Goal: Task Accomplishment & Management: Use online tool/utility

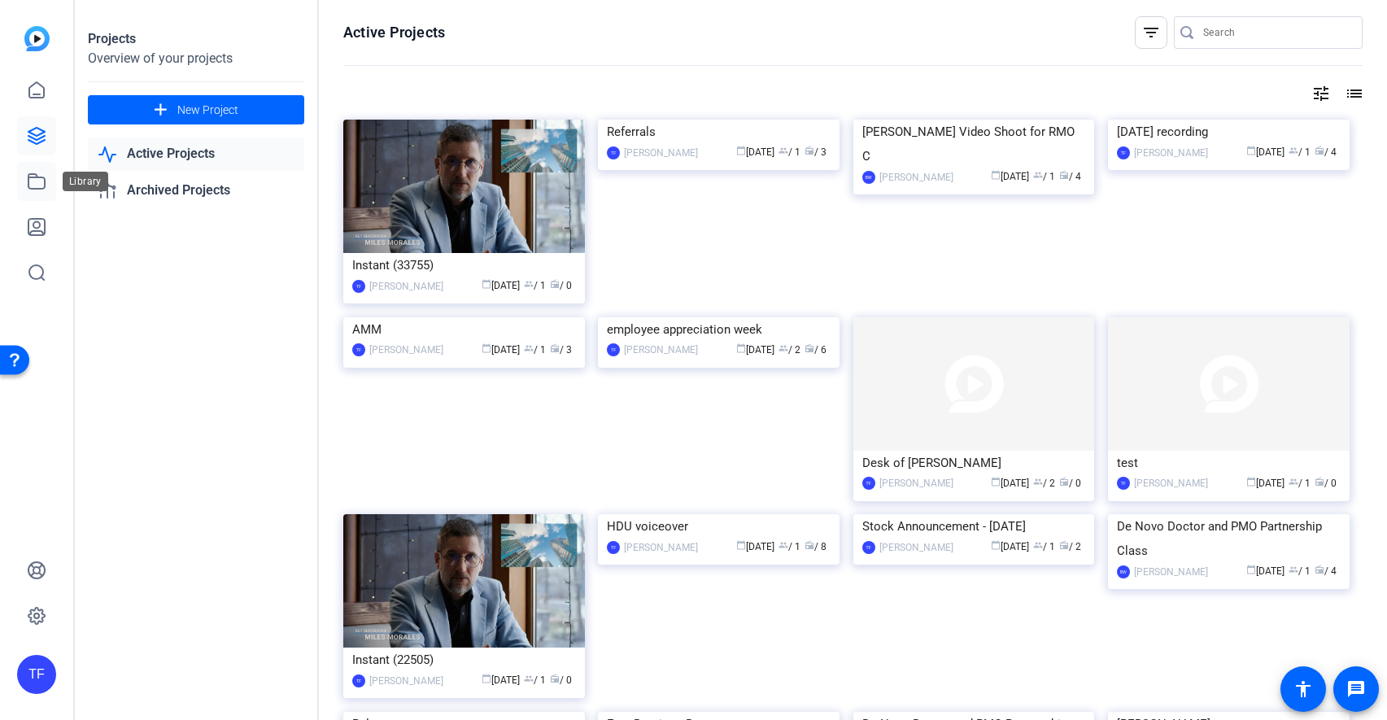
click at [37, 177] on icon at bounding box center [36, 181] width 16 height 15
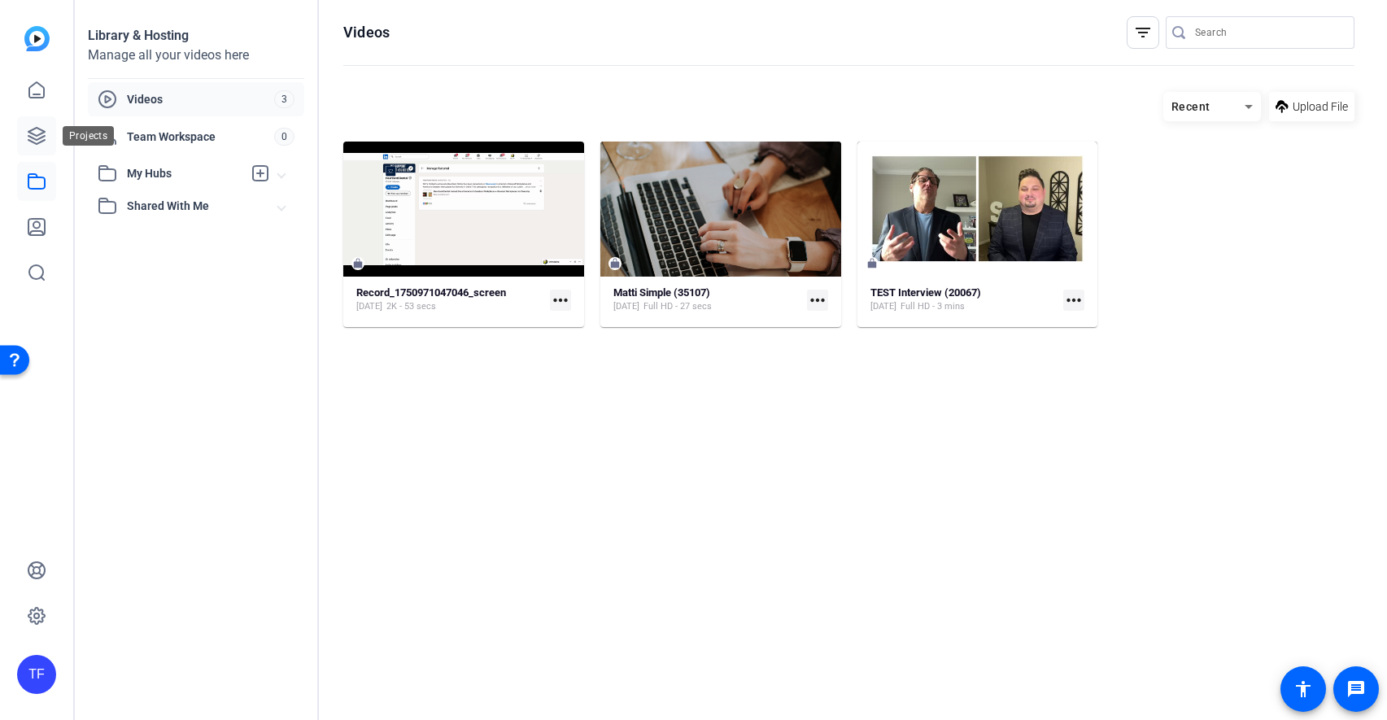
click at [37, 129] on icon at bounding box center [37, 136] width 20 height 20
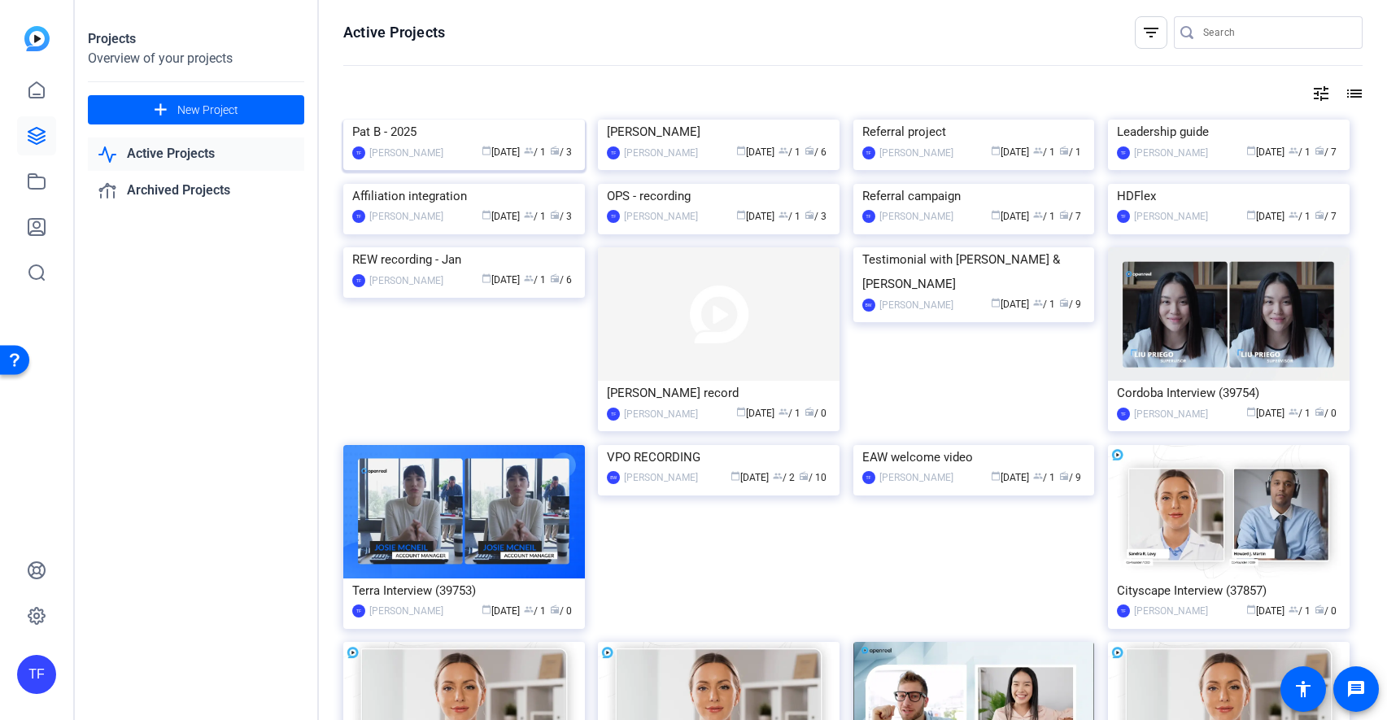
click at [469, 120] on img at bounding box center [464, 120] width 242 height 0
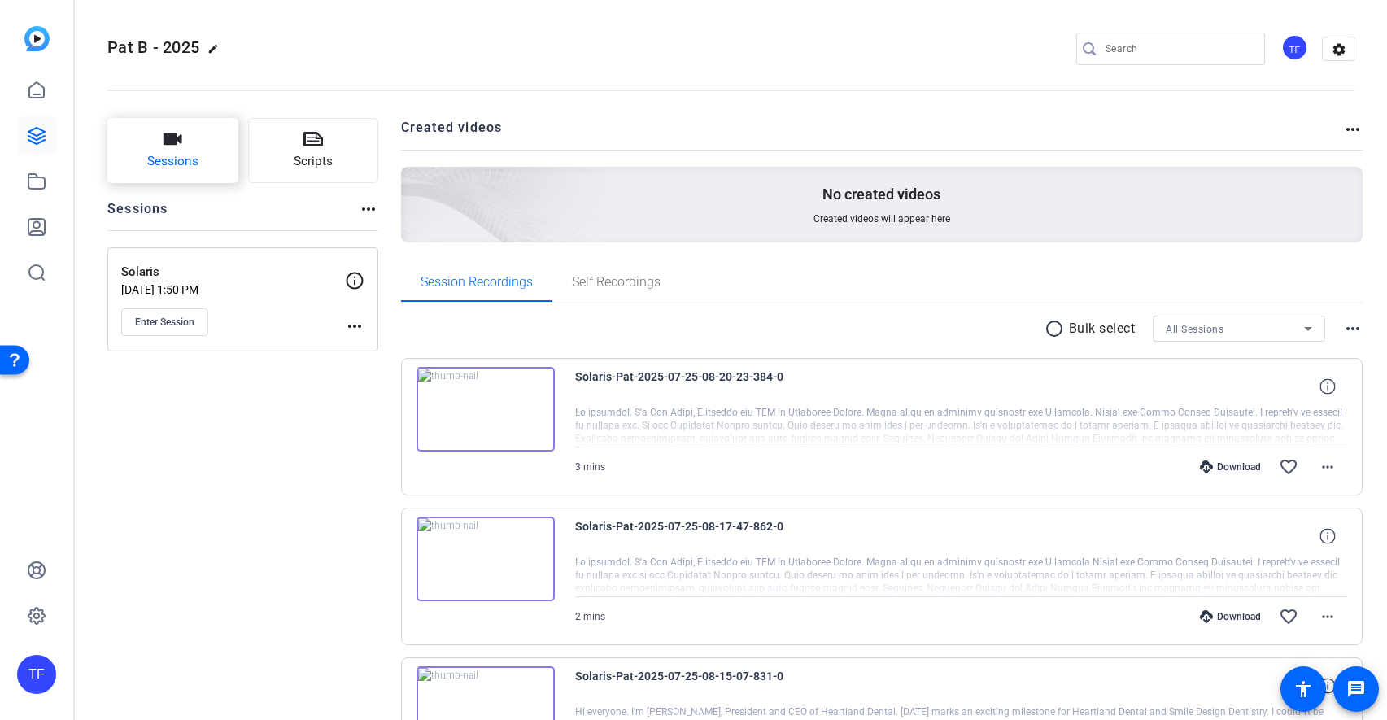
click at [166, 159] on span "Sessions" at bounding box center [172, 161] width 51 height 19
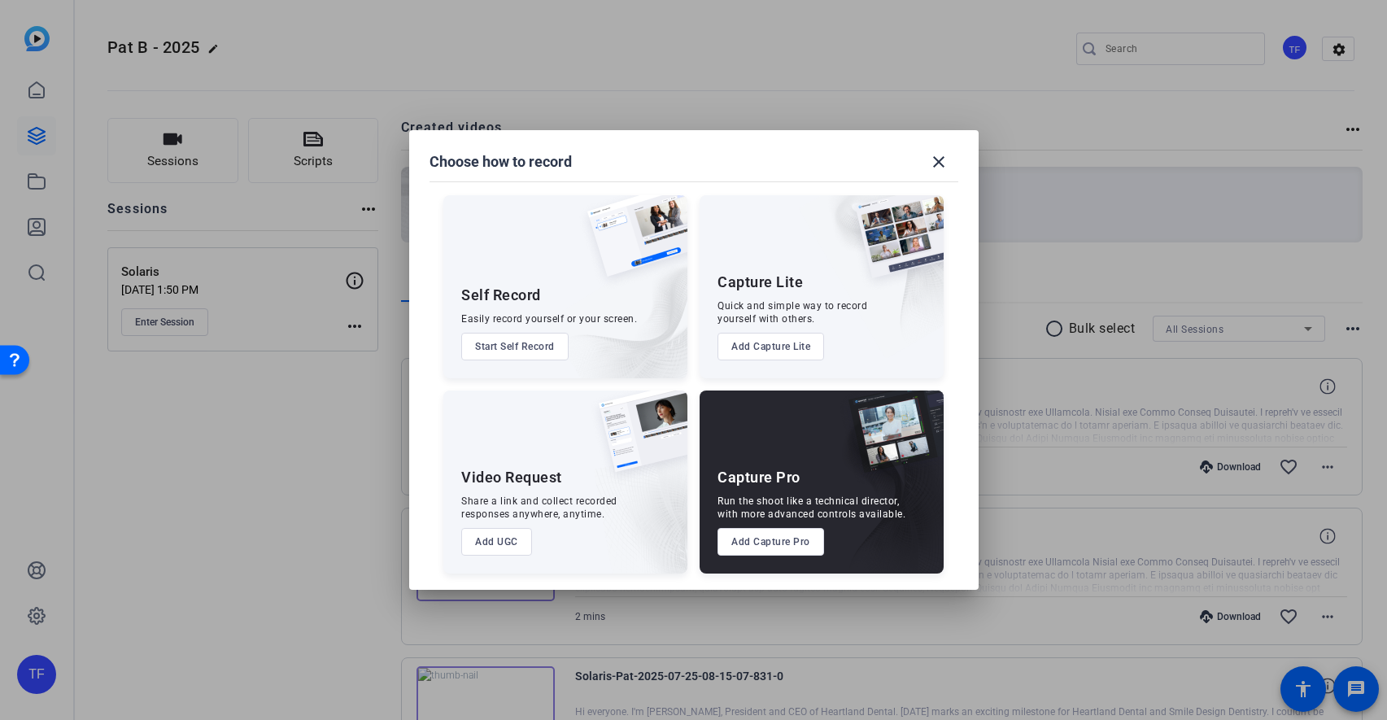
click at [728, 542] on button "Add Capture Pro" at bounding box center [771, 542] width 107 height 28
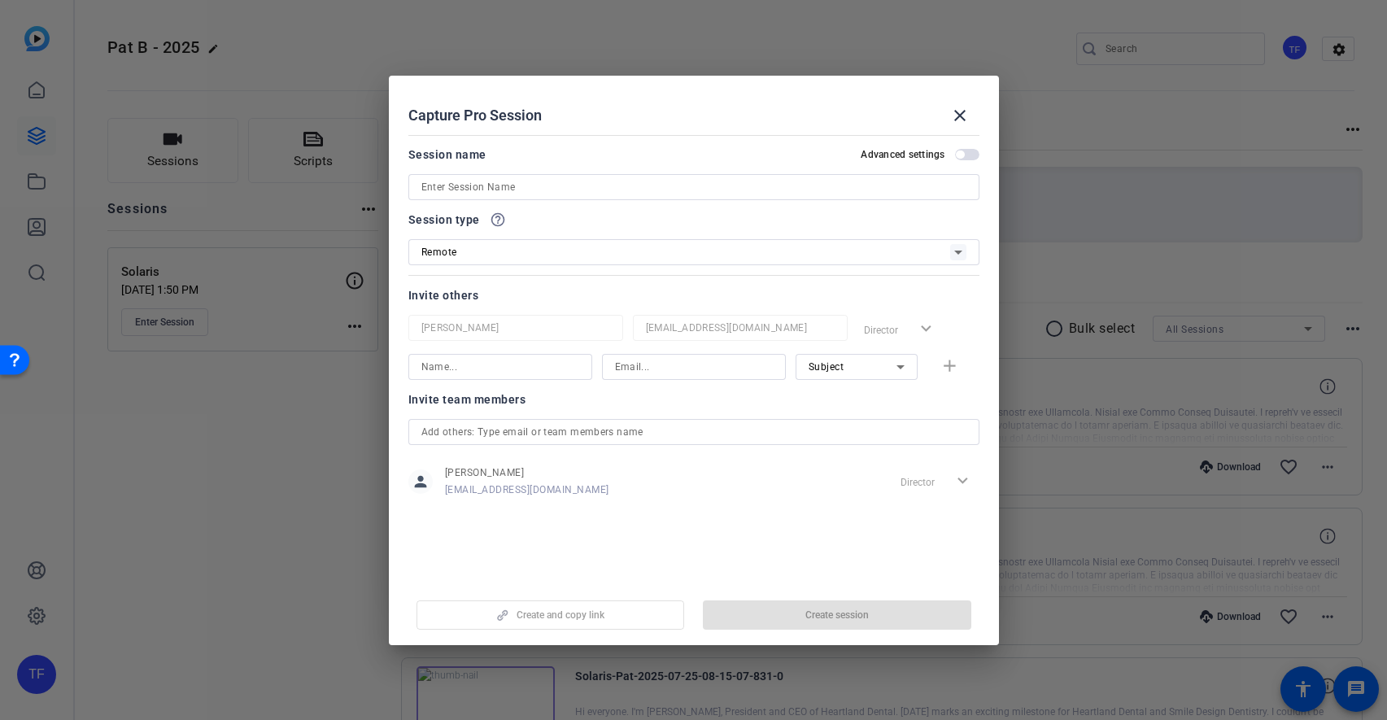
click at [595, 186] on input at bounding box center [693, 187] width 545 height 20
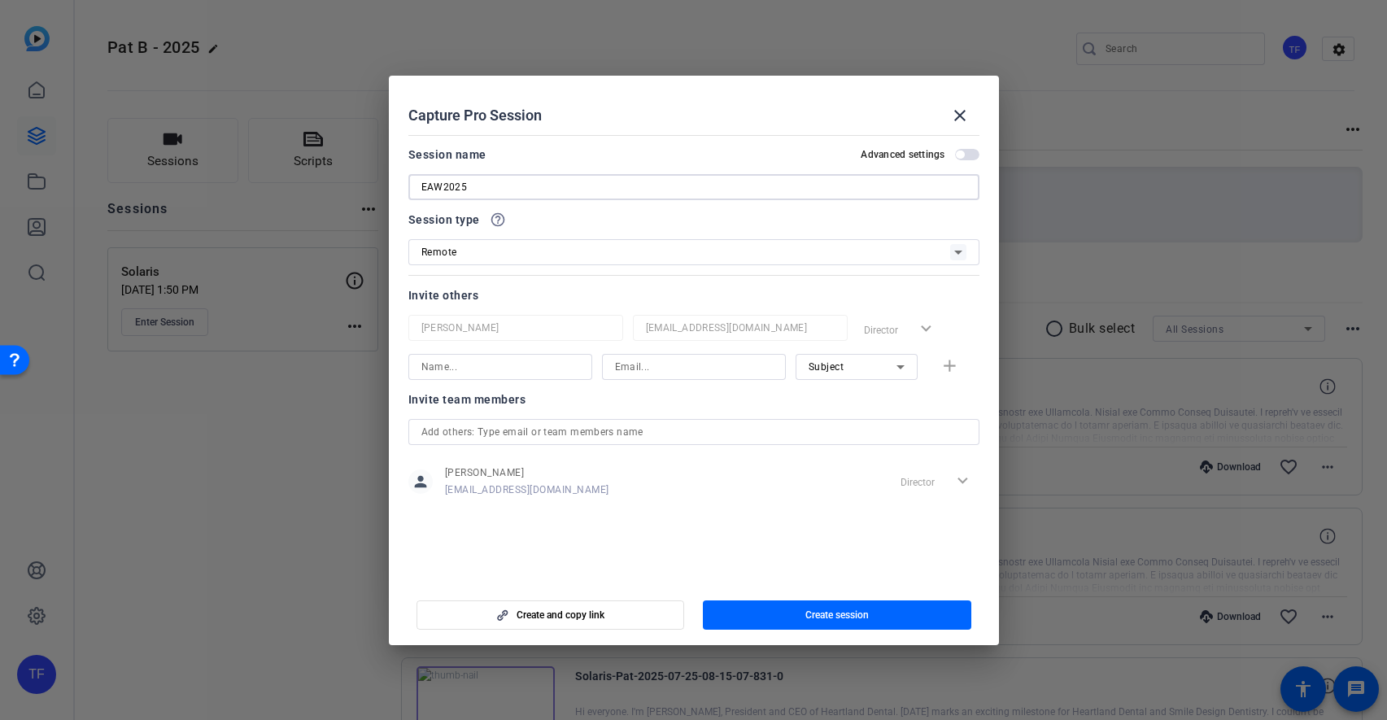
click at [443, 186] on input "EAW2025" at bounding box center [693, 187] width 545 height 20
type input "EAW-2025"
click at [727, 604] on span "button" at bounding box center [837, 615] width 268 height 39
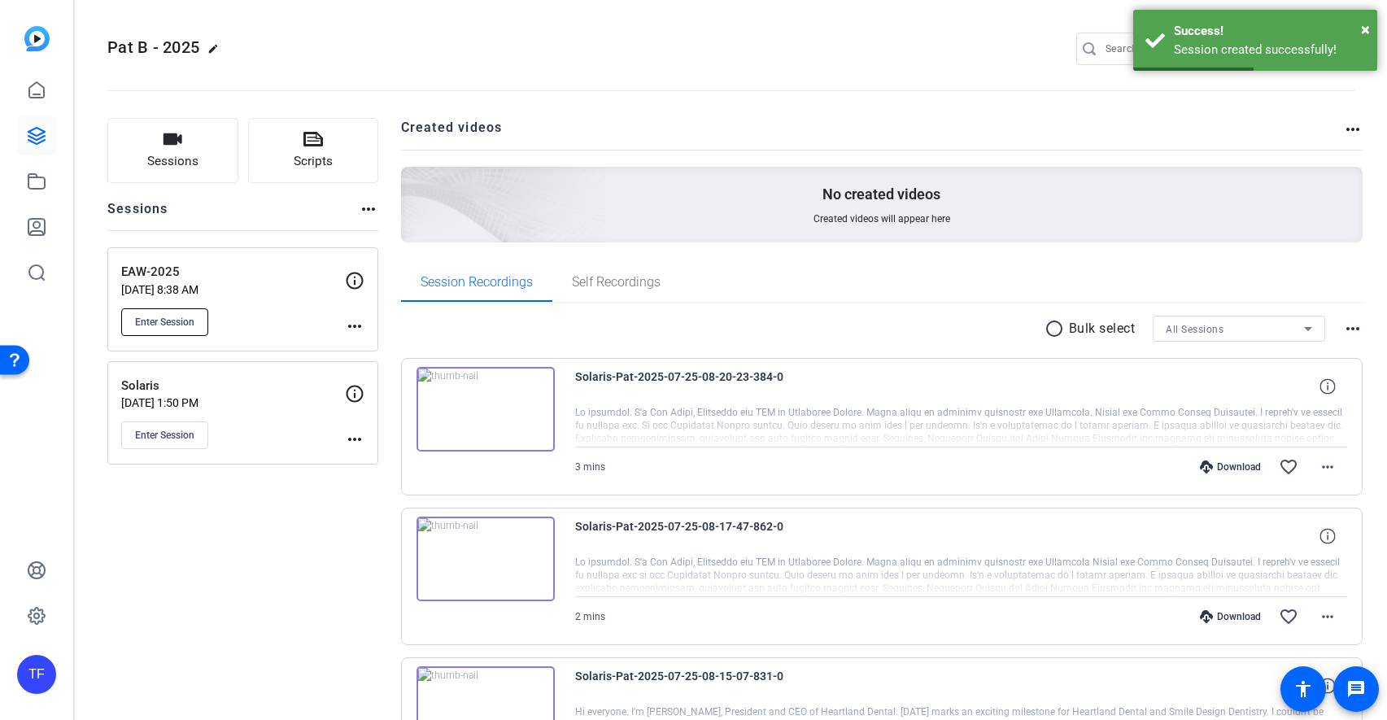
click at [168, 319] on span "Enter Session" at bounding box center [164, 322] width 59 height 13
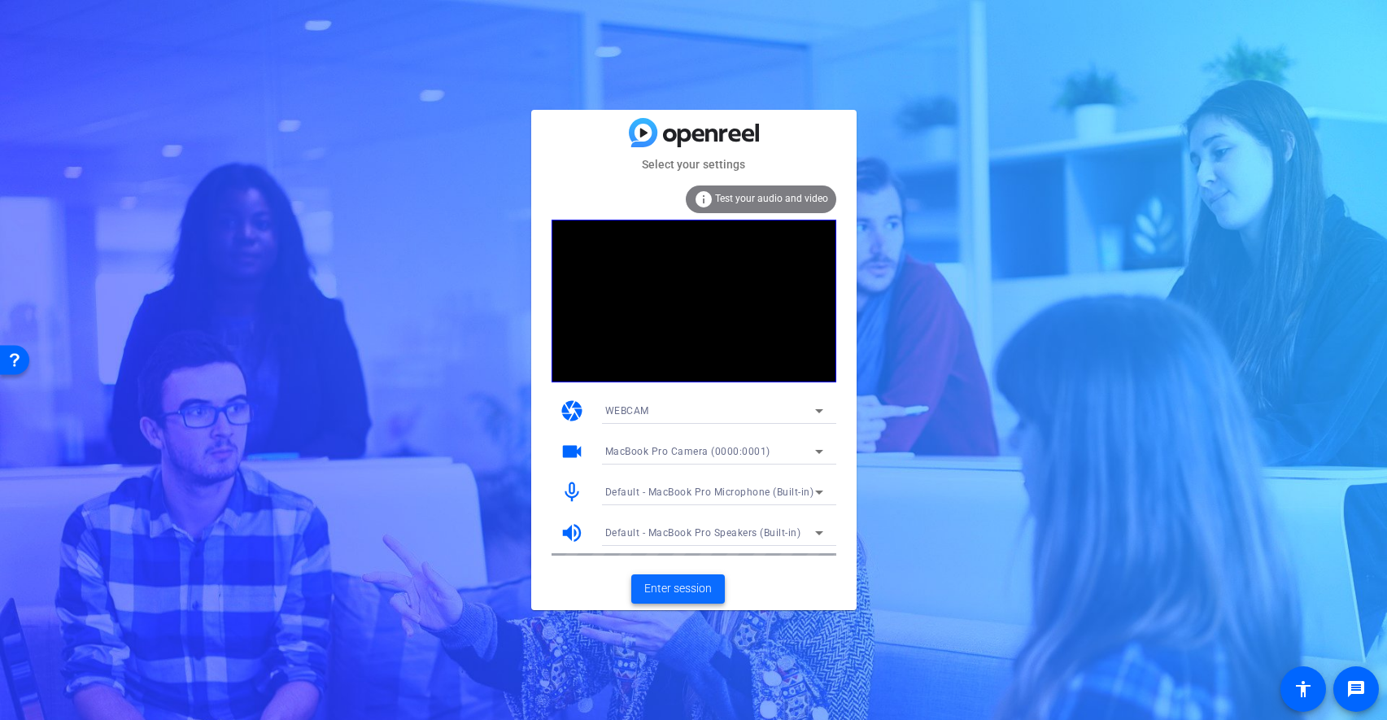
click at [669, 586] on span "Enter session" at bounding box center [678, 588] width 68 height 17
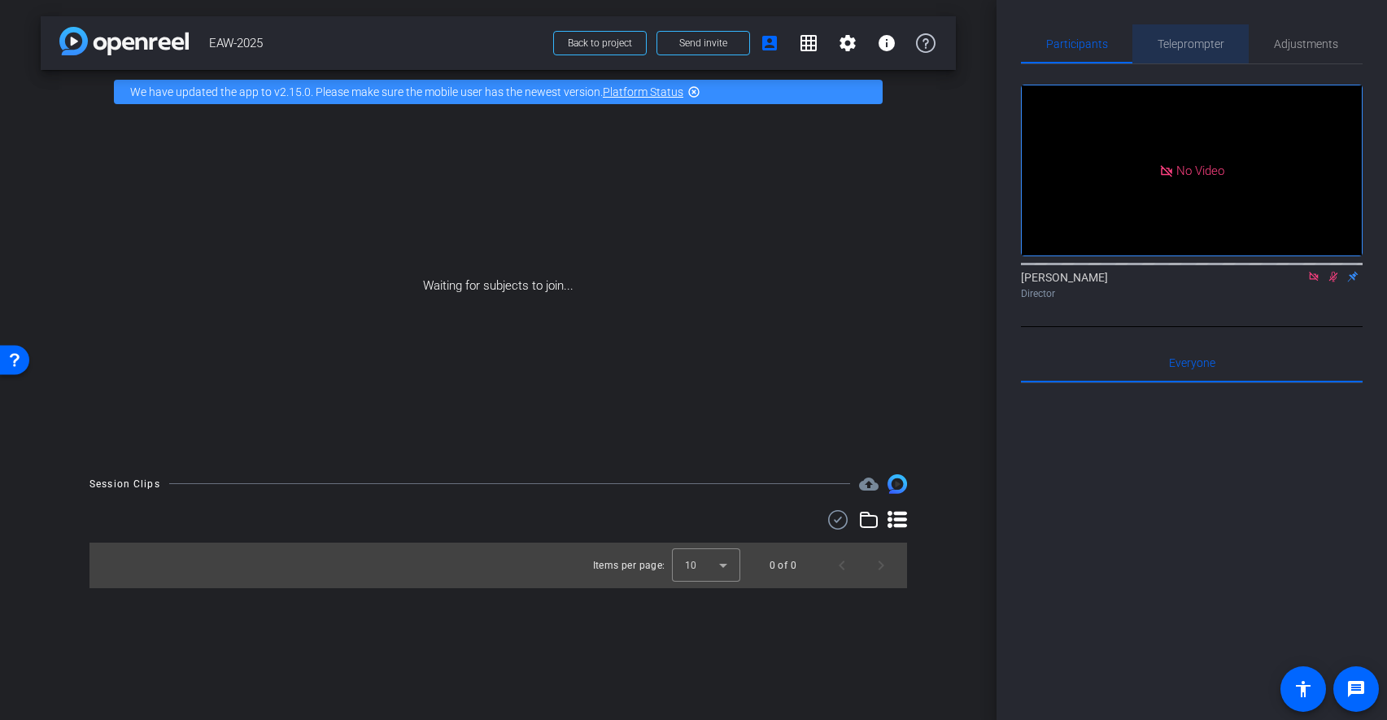
click at [1196, 50] on span "Teleprompter" at bounding box center [1191, 43] width 67 height 11
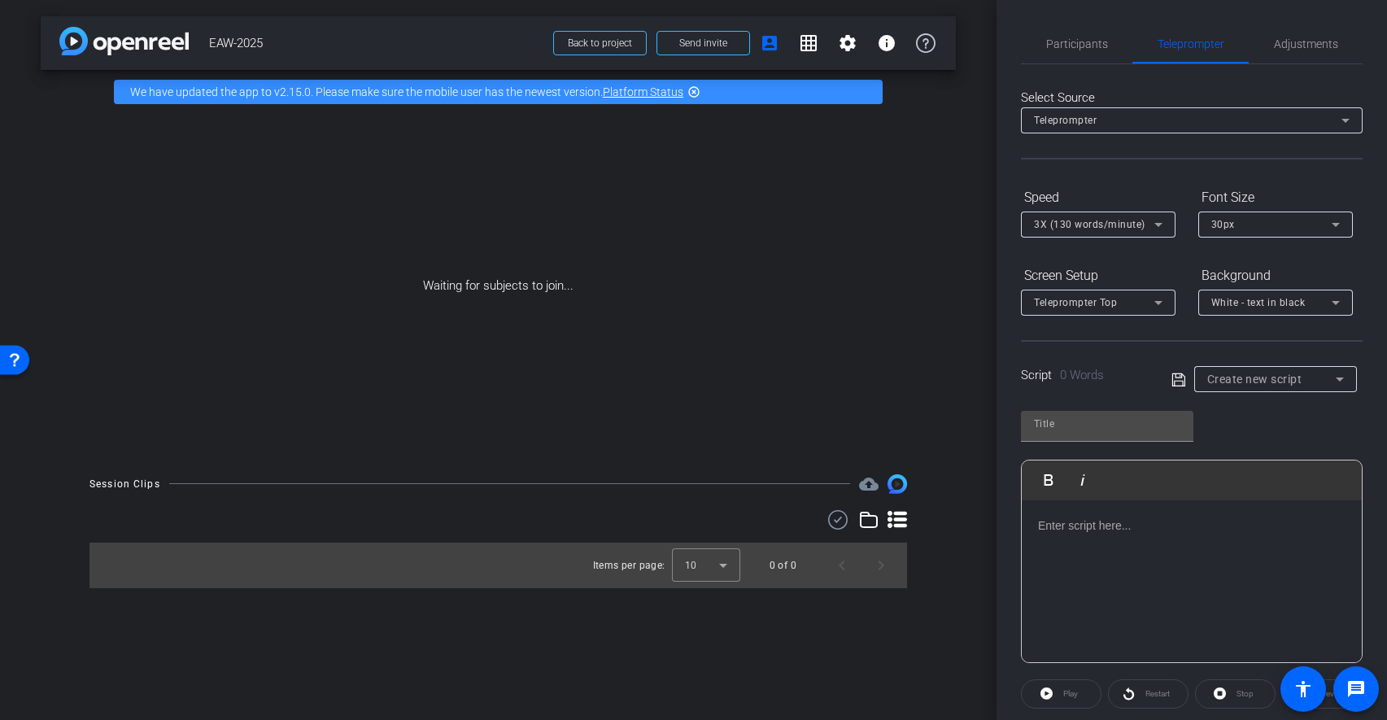
click at [1065, 536] on div at bounding box center [1192, 581] width 340 height 163
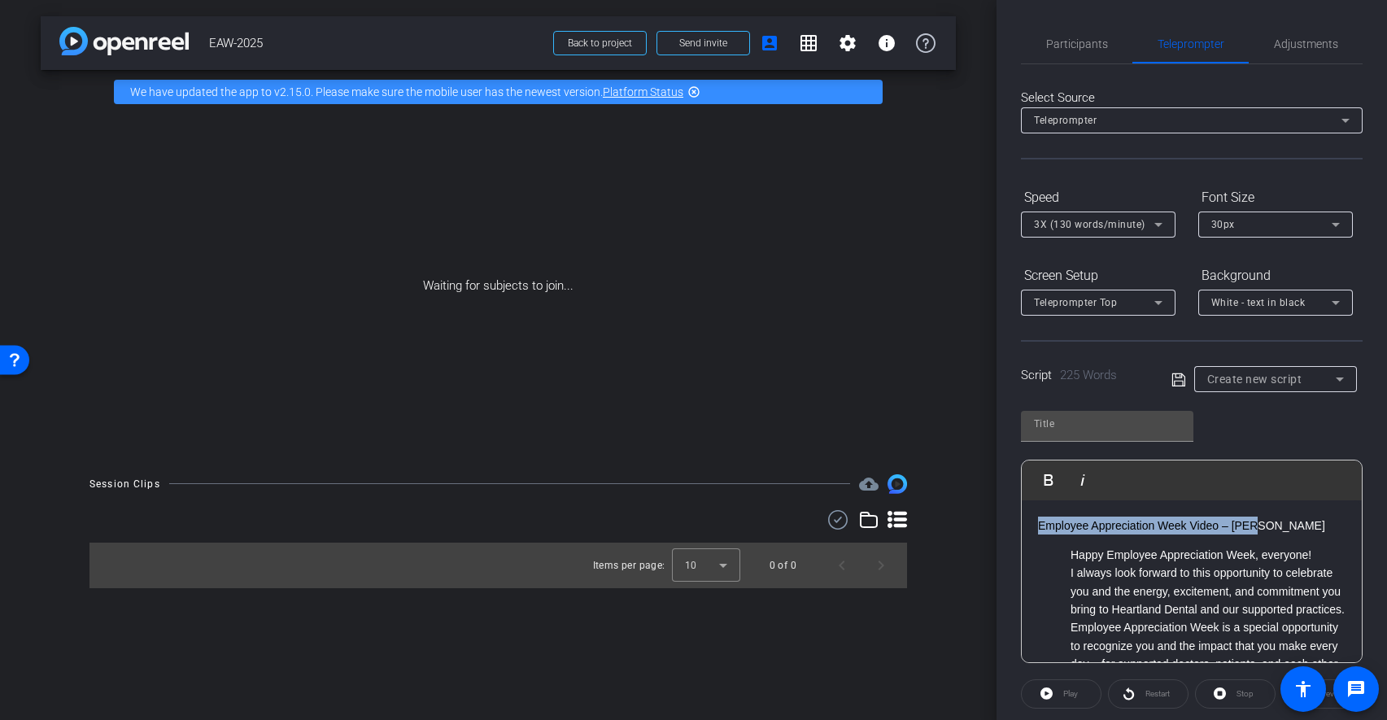
drag, startPoint x: 1259, startPoint y: 528, endPoint x: 1007, endPoint y: 515, distance: 251.7
click at [1007, 515] on div "Participants Teleprompter Adjustments Teresa Fredericks Director Everyone 0 Mar…" at bounding box center [1192, 360] width 391 height 720
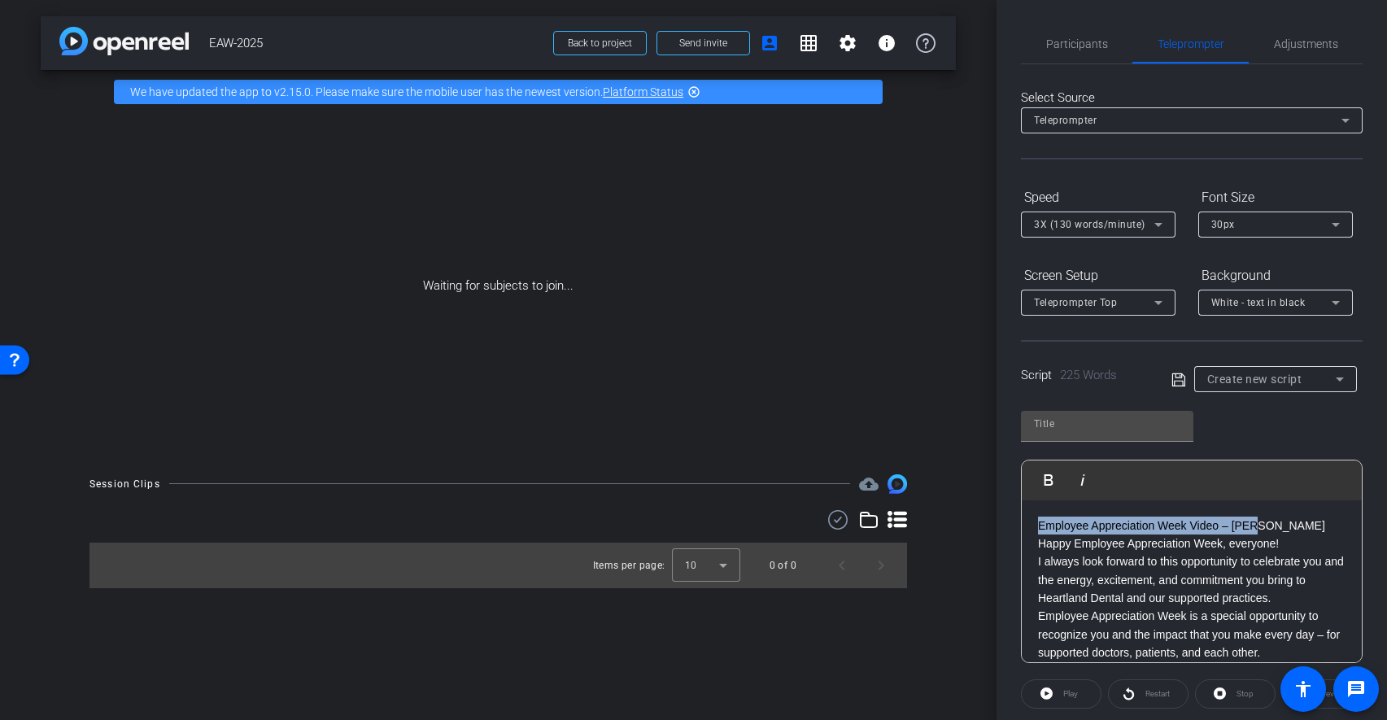
drag, startPoint x: 1265, startPoint y: 526, endPoint x: 1032, endPoint y: 520, distance: 233.6
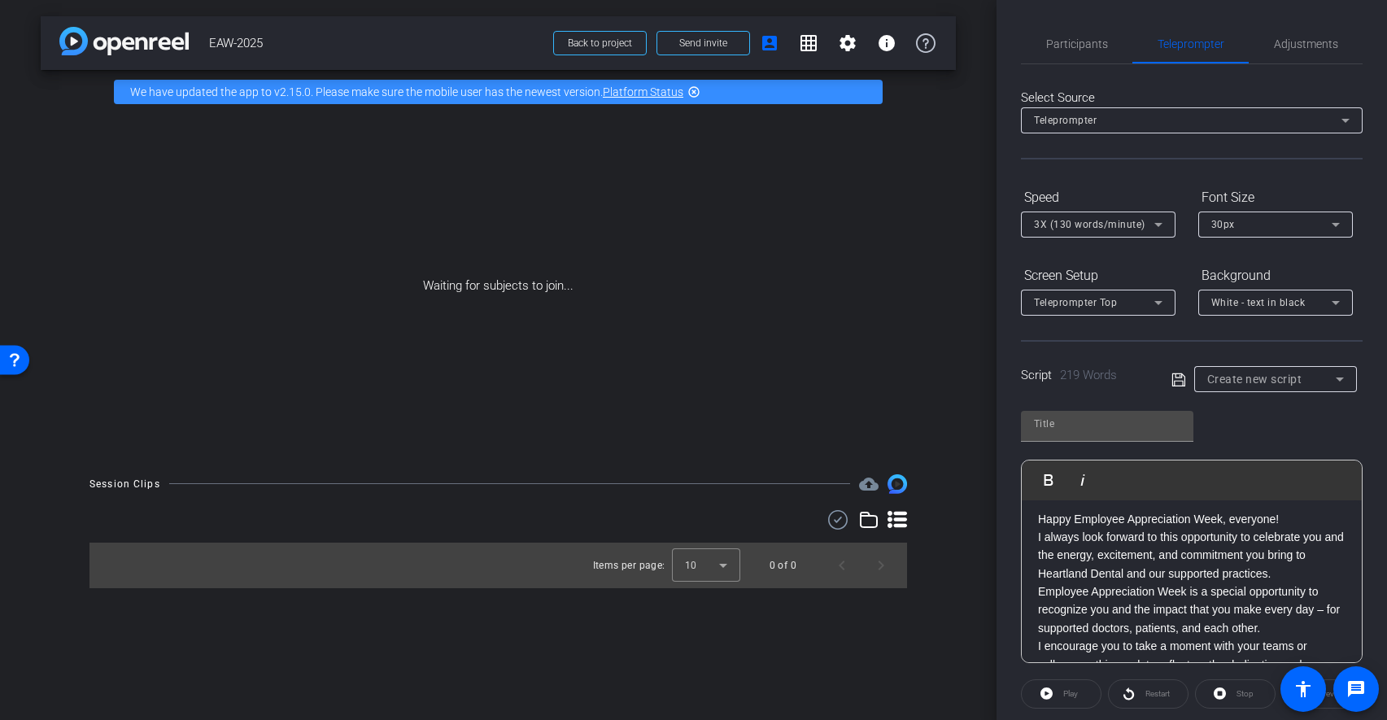
scroll to position [5, 0]
click at [1325, 539] on p "I always look forward to this opportunity to celebrate you and the energy, exci…" at bounding box center [1192, 557] width 308 height 55
click at [1272, 554] on p "and the energy, excitement, and commitment you bring to Heartland Dental and ou…" at bounding box center [1192, 566] width 308 height 37
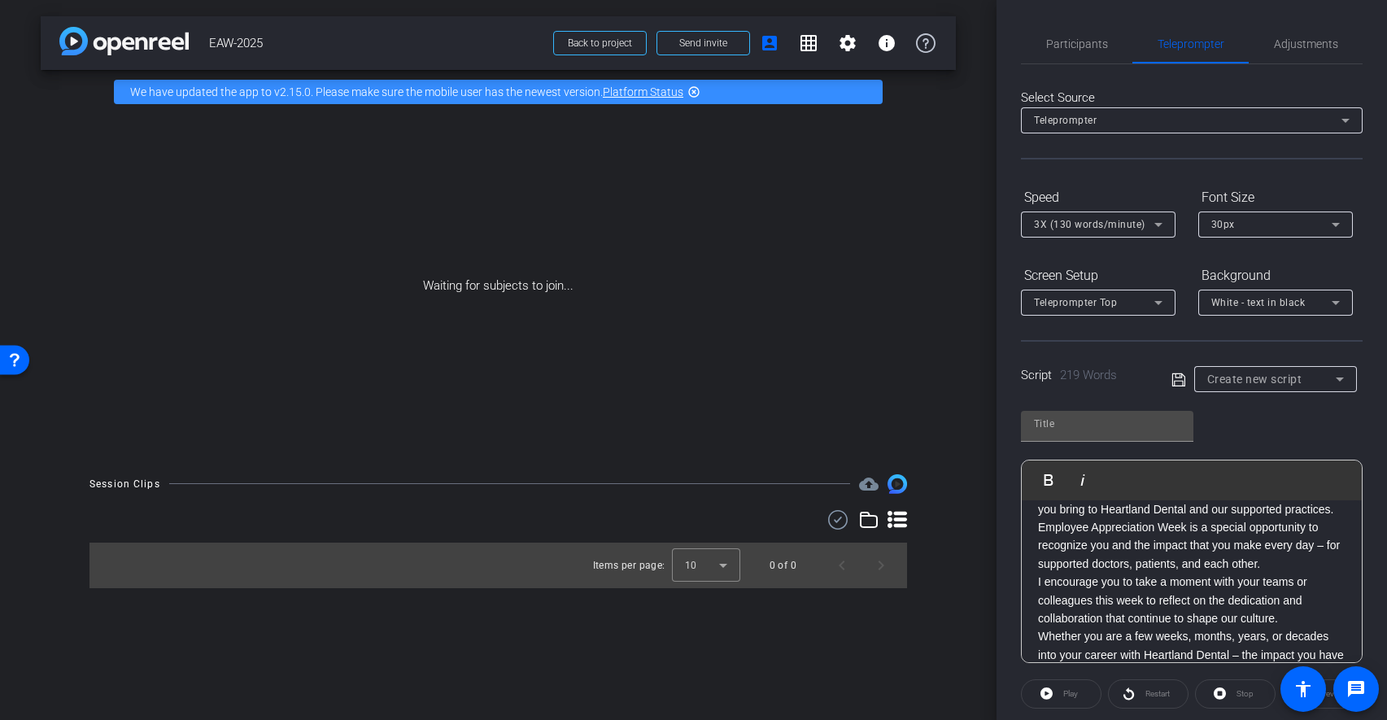
scroll to position [76, 0]
click at [1329, 556] on p "Employee Appreciation Week is a special opportunity to recognize you and the im…" at bounding box center [1192, 540] width 308 height 55
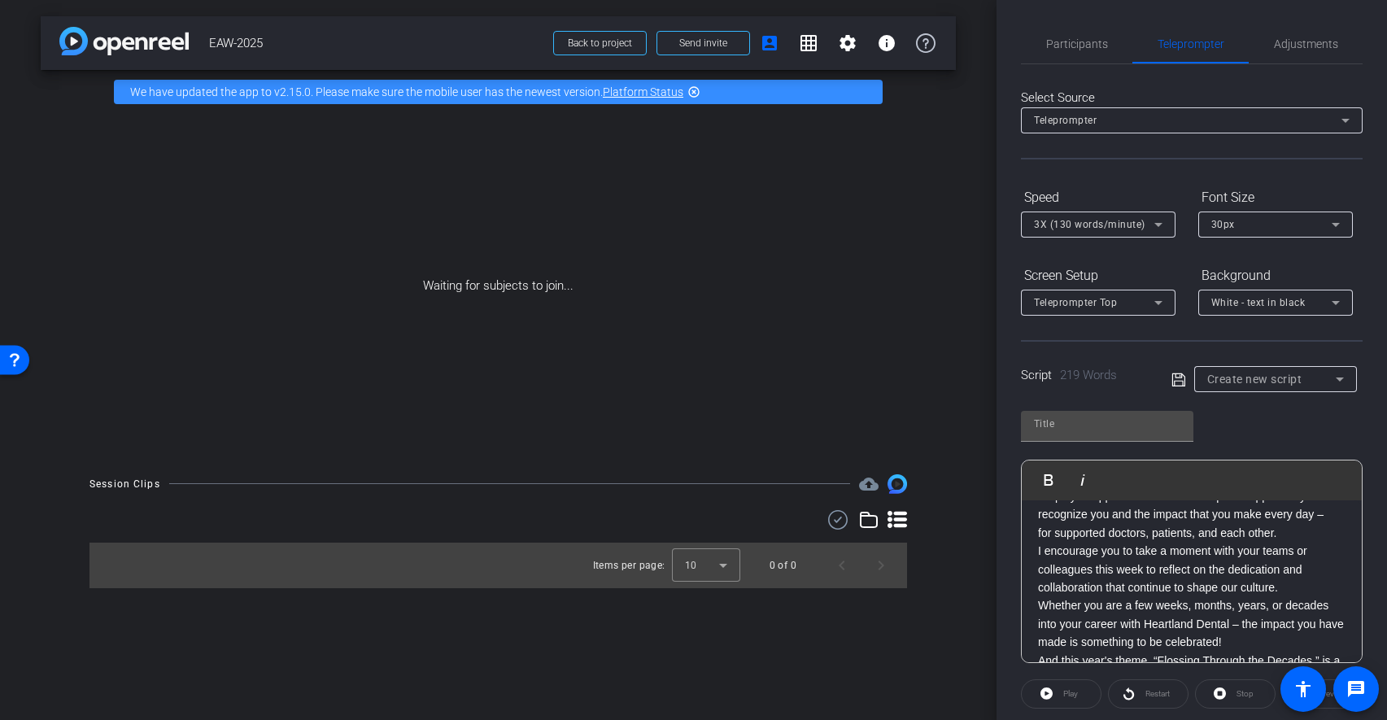
scroll to position [108, 0]
click at [1287, 581] on p "I encourage you to take a moment with your teams or colleagues this week to ref…" at bounding box center [1192, 562] width 308 height 55
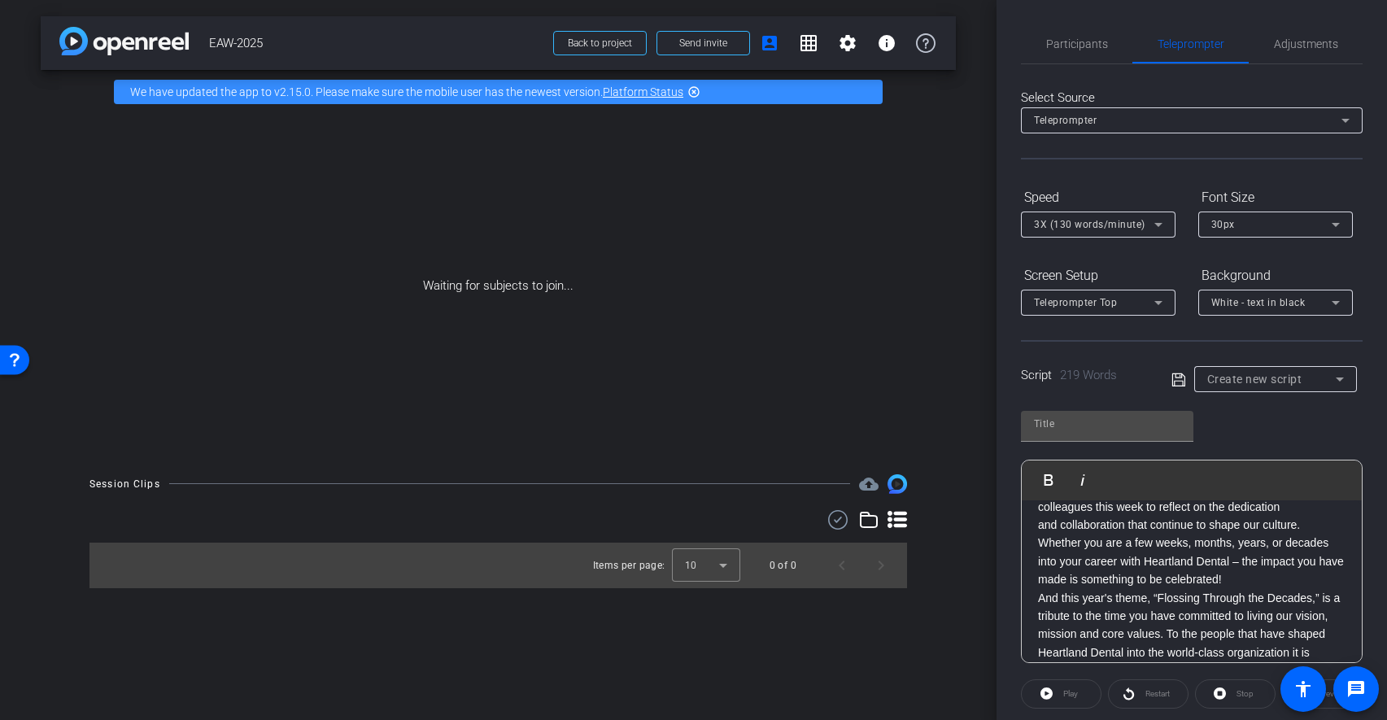
click at [1270, 563] on p "Whether you are a few weeks, months, years, or decades into your career with He…" at bounding box center [1192, 561] width 308 height 55
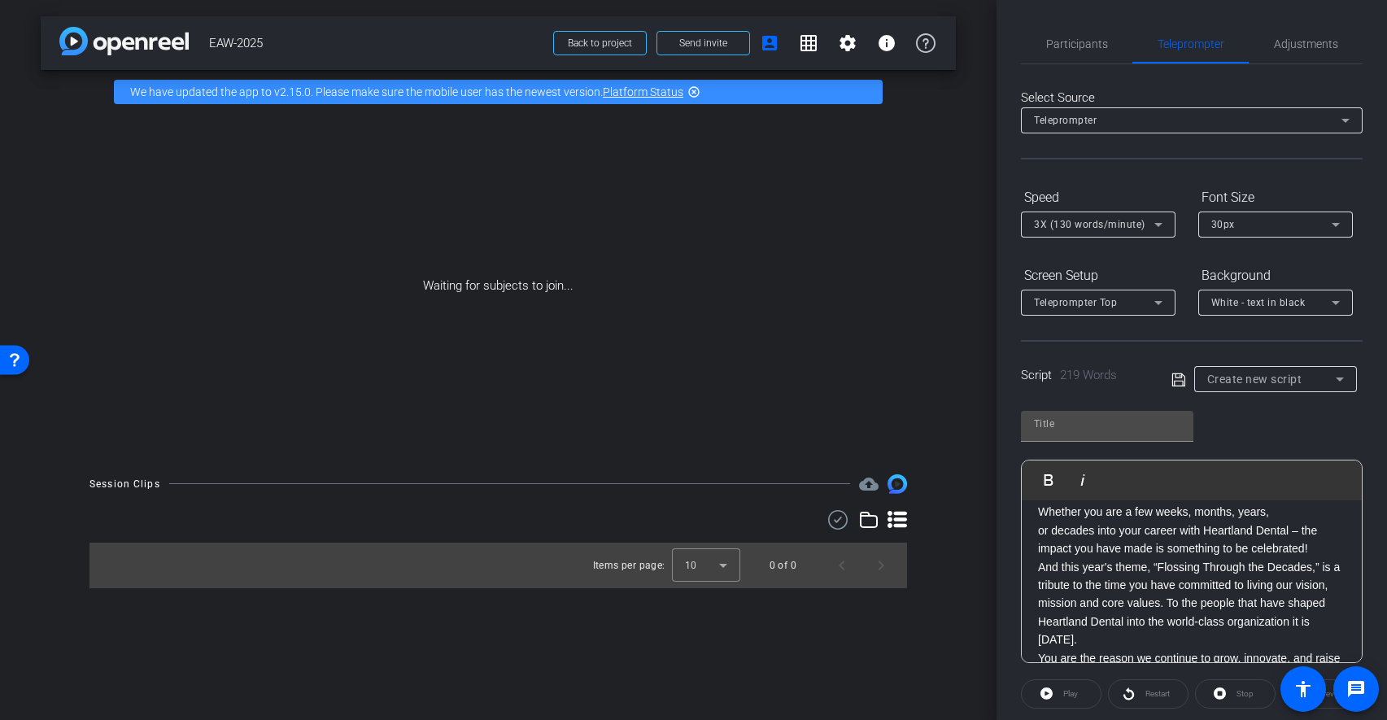
click at [1305, 551] on p "or decades into your career with Heartland Dental – the impact you have made is…" at bounding box center [1192, 539] width 308 height 37
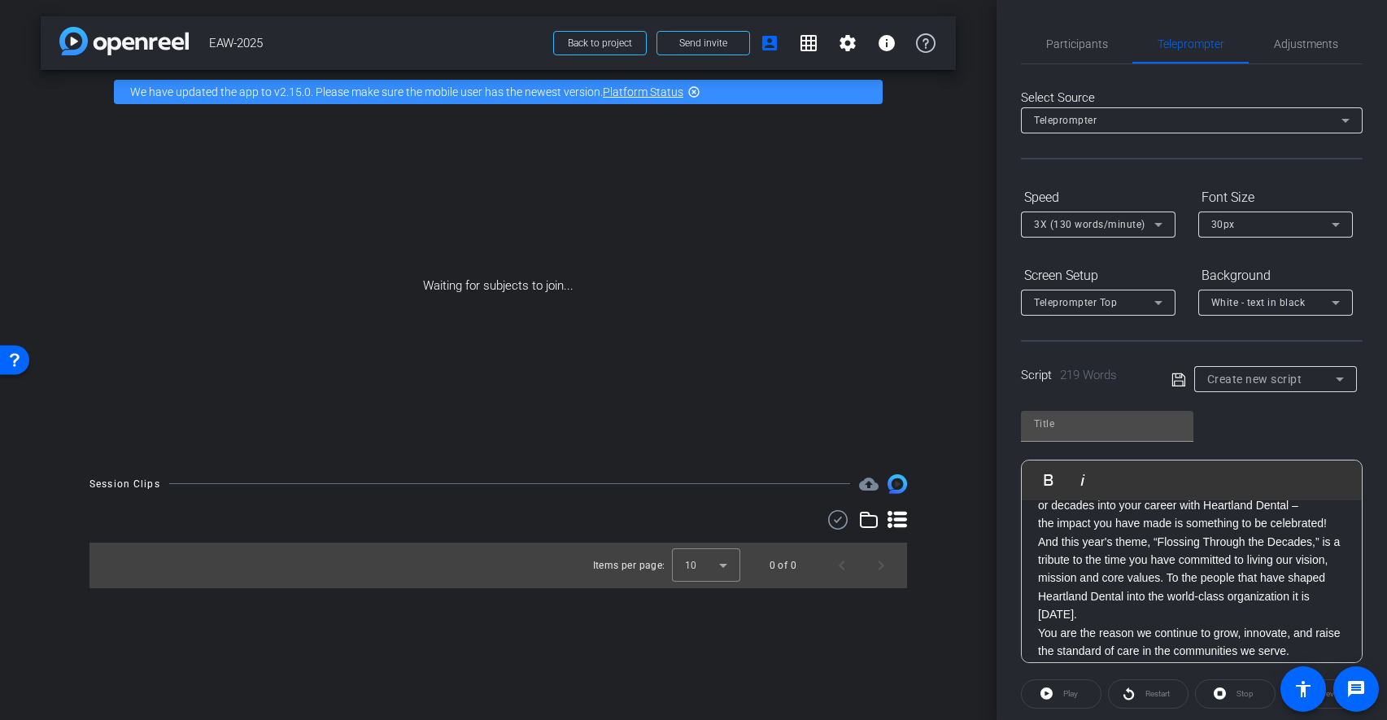
scroll to position [226, 0]
click at [1324, 552] on p "And this year's theme, “Flossing Through the Decades,” is a tribute to the time…" at bounding box center [1192, 572] width 308 height 91
click at [1201, 585] on p "is a tribute to the time you have committed to living our vision, mission and c…" at bounding box center [1192, 581] width 308 height 73
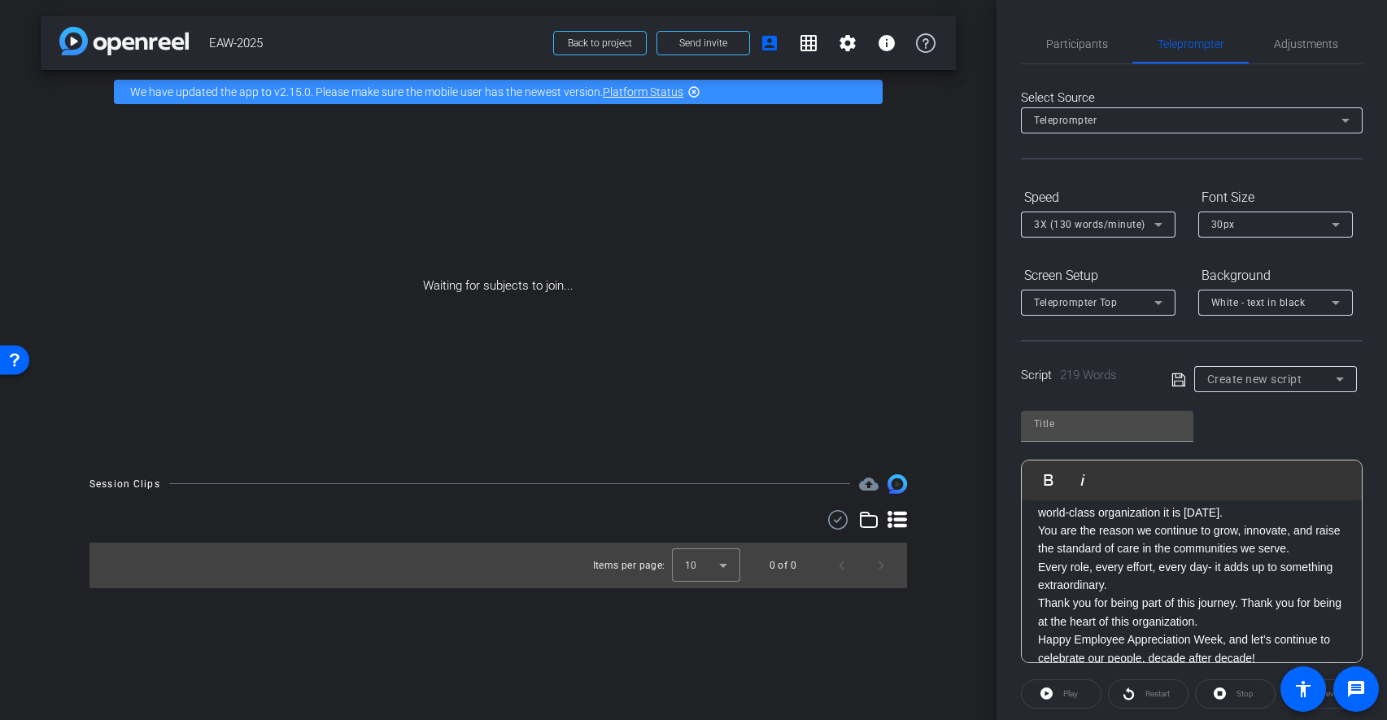
scroll to position [344, 0]
click at [1041, 583] on p "Every role, every effort, every day- it adds up to something extraordinary." at bounding box center [1192, 573] width 308 height 37
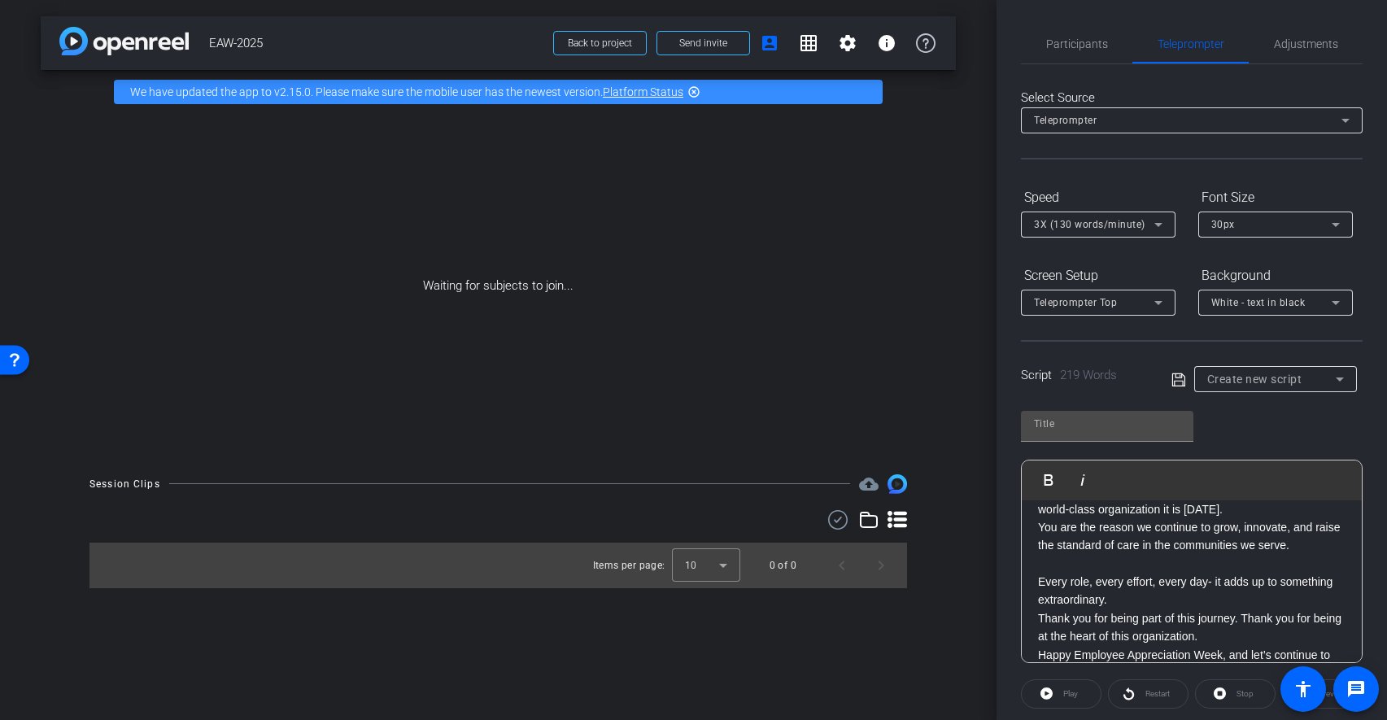
click at [1126, 609] on p "Every role, every effort, every day- it adds up to something extraordinary." at bounding box center [1192, 591] width 308 height 37
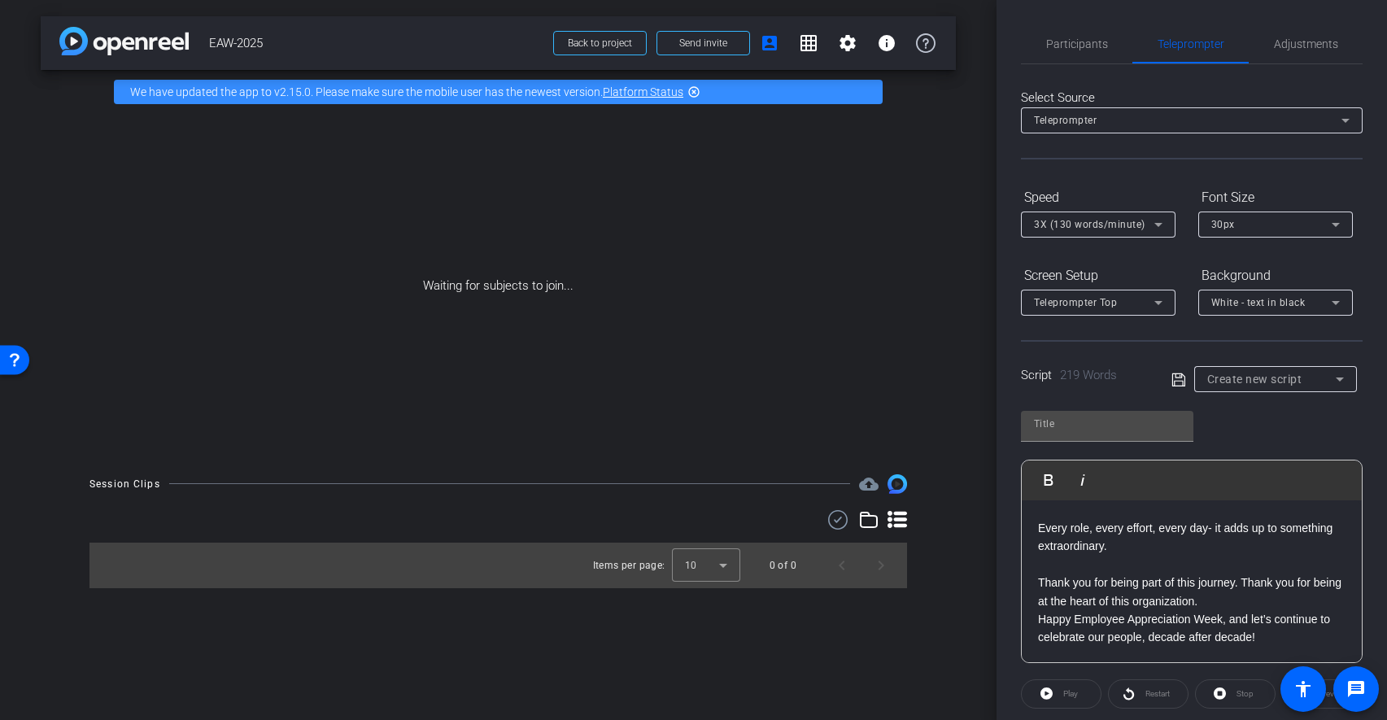
click at [1152, 635] on p "Happy Employee Appreciation Week, and let’s continue to celebrate our people, d…" at bounding box center [1192, 628] width 308 height 37
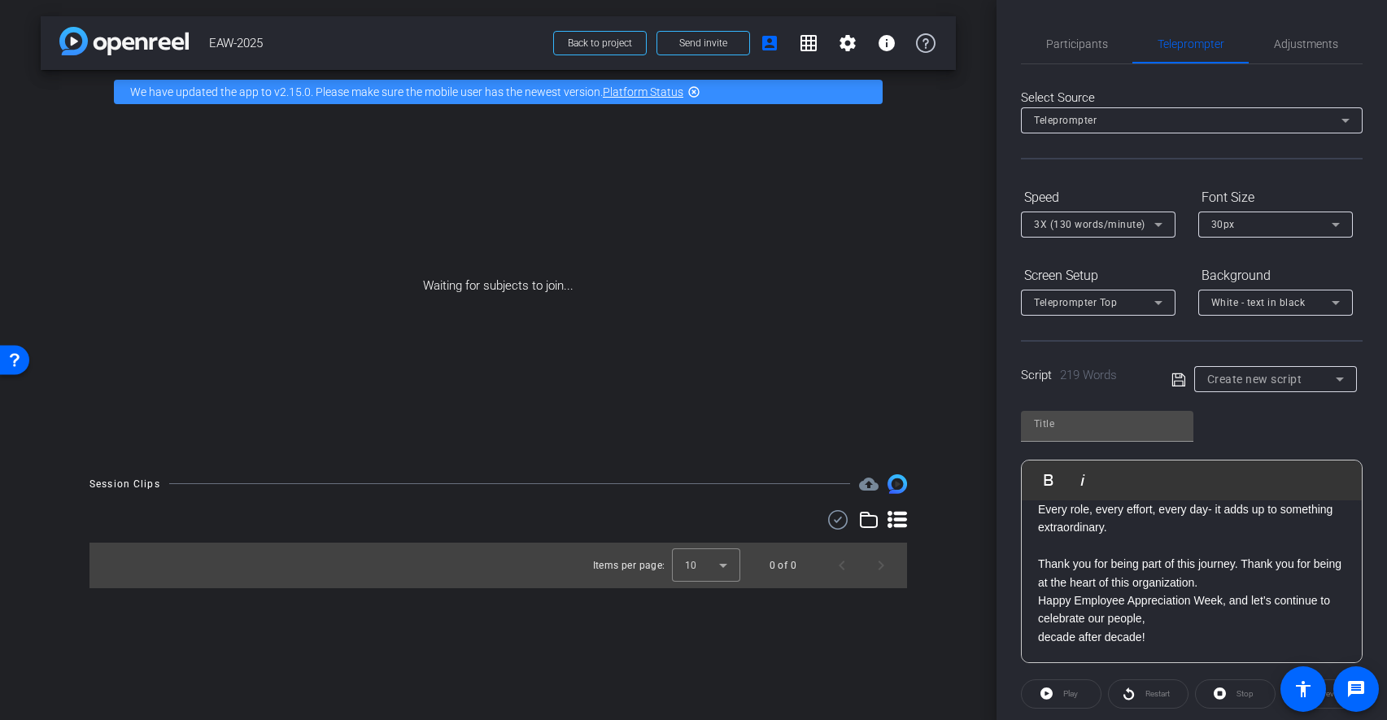
scroll to position [419, 0]
click at [1135, 419] on input "text" at bounding box center [1107, 424] width 146 height 20
type input "EAW2025"
click at [1180, 388] on icon at bounding box center [1179, 380] width 15 height 20
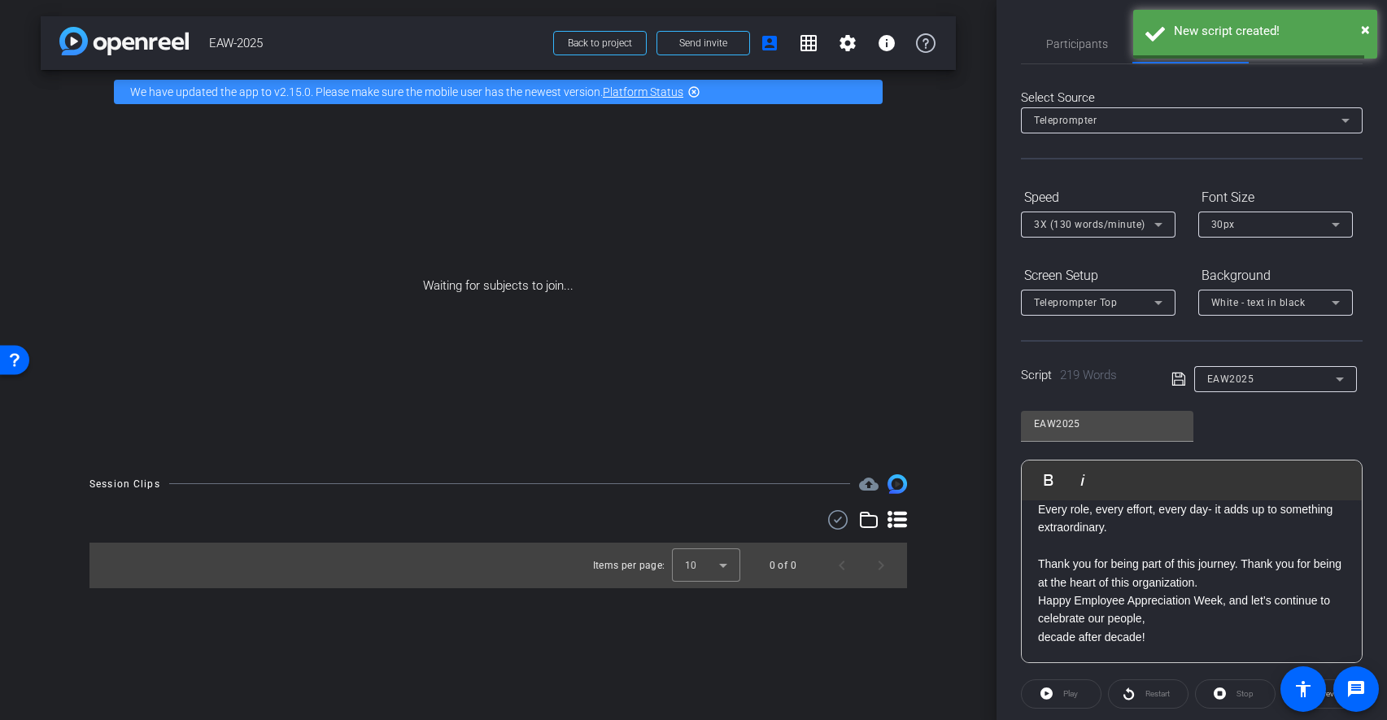
click at [1180, 380] on icon at bounding box center [1178, 379] width 13 height 13
click at [840, 41] on mat-icon "settings" at bounding box center [848, 43] width 20 height 20
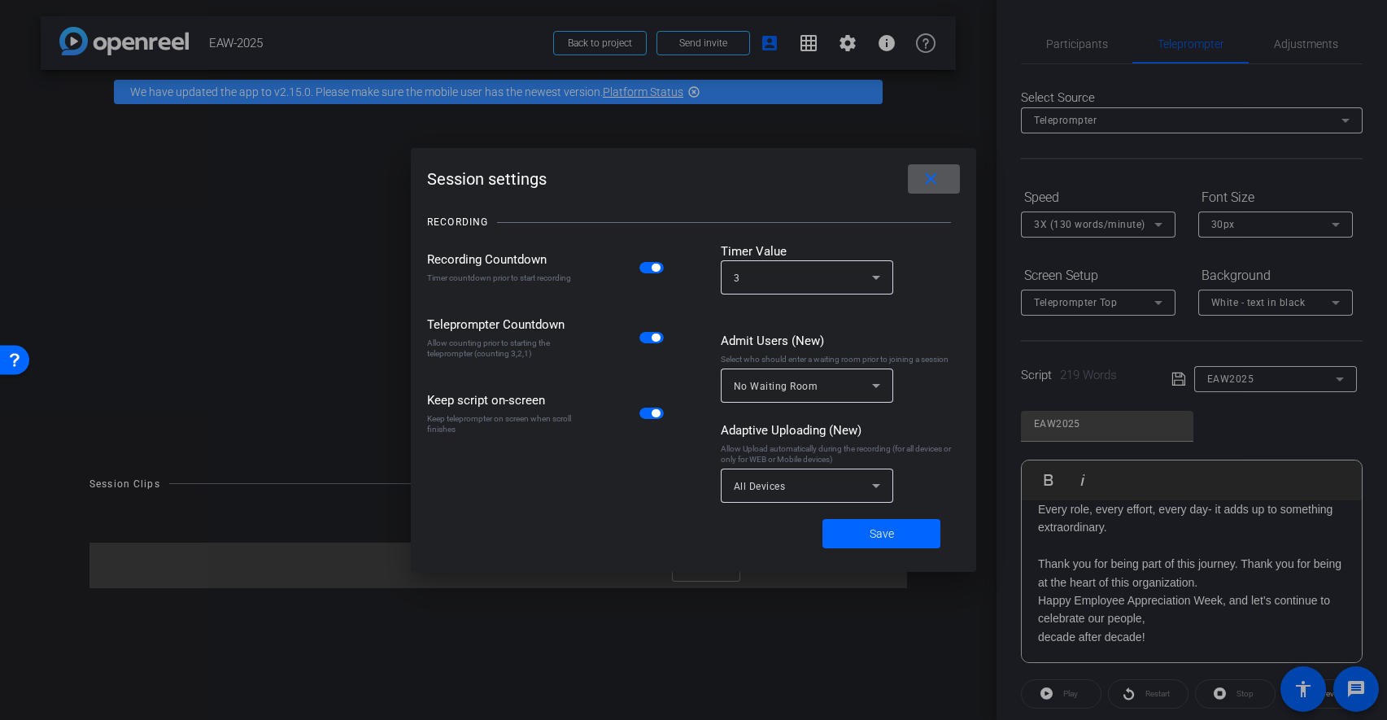
click at [927, 168] on span at bounding box center [934, 178] width 52 height 39
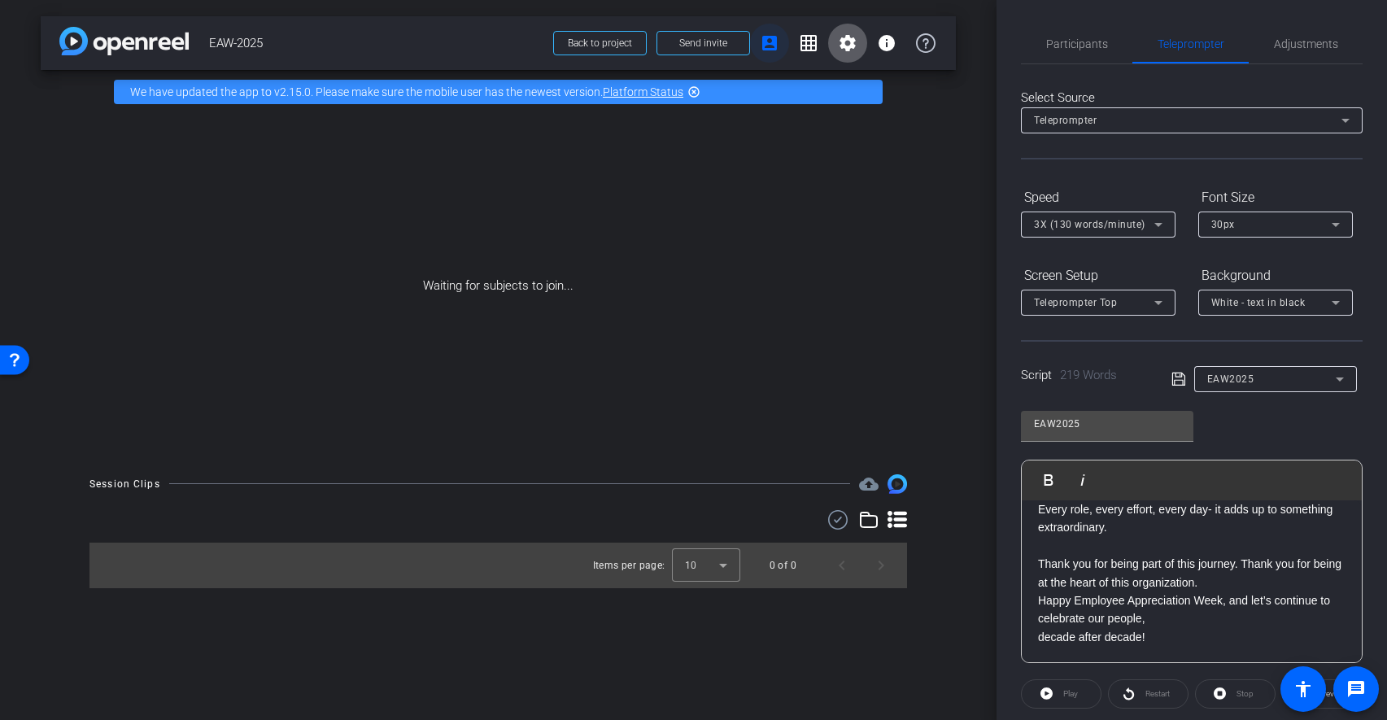
click at [769, 46] on mat-icon "account_box" at bounding box center [770, 43] width 20 height 20
click at [770, 41] on mat-icon "account_box" at bounding box center [770, 43] width 20 height 20
click at [773, 43] on mat-icon "account_box" at bounding box center [770, 43] width 20 height 20
click at [719, 51] on span at bounding box center [703, 43] width 92 height 39
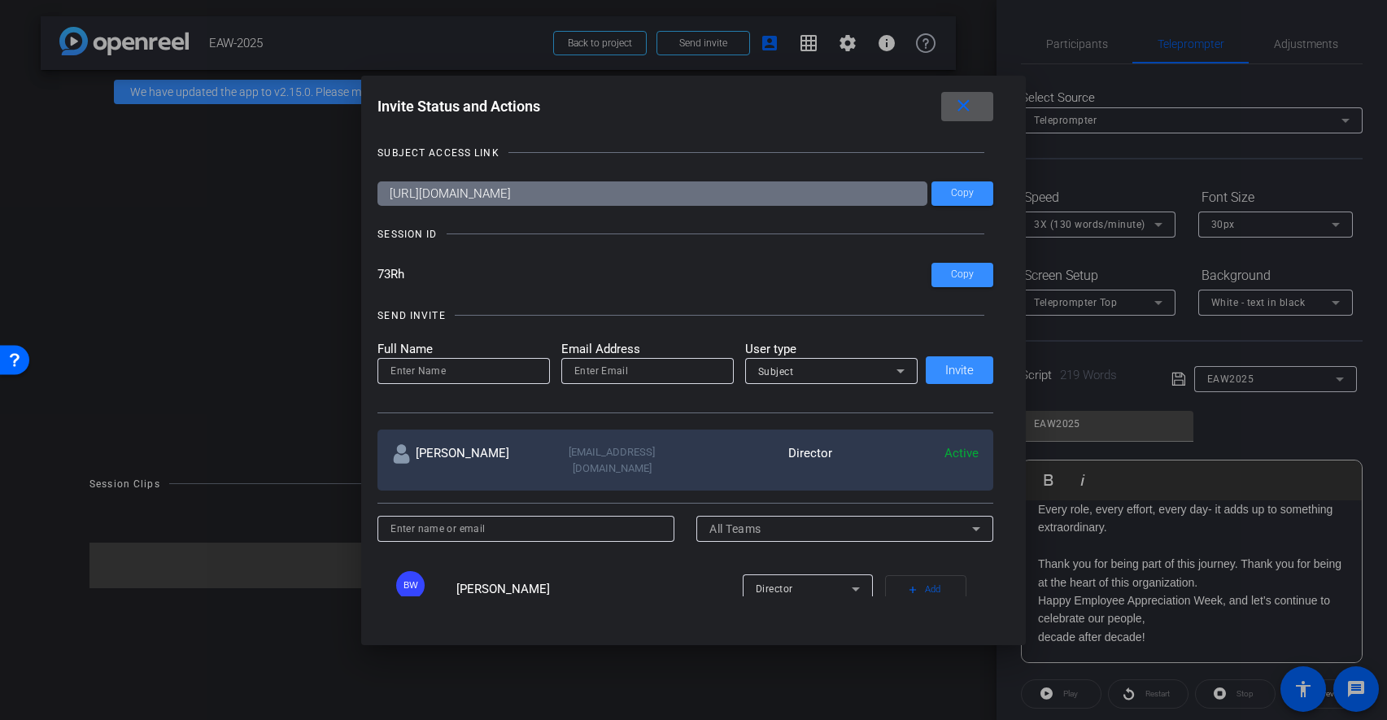
scroll to position [20, 0]
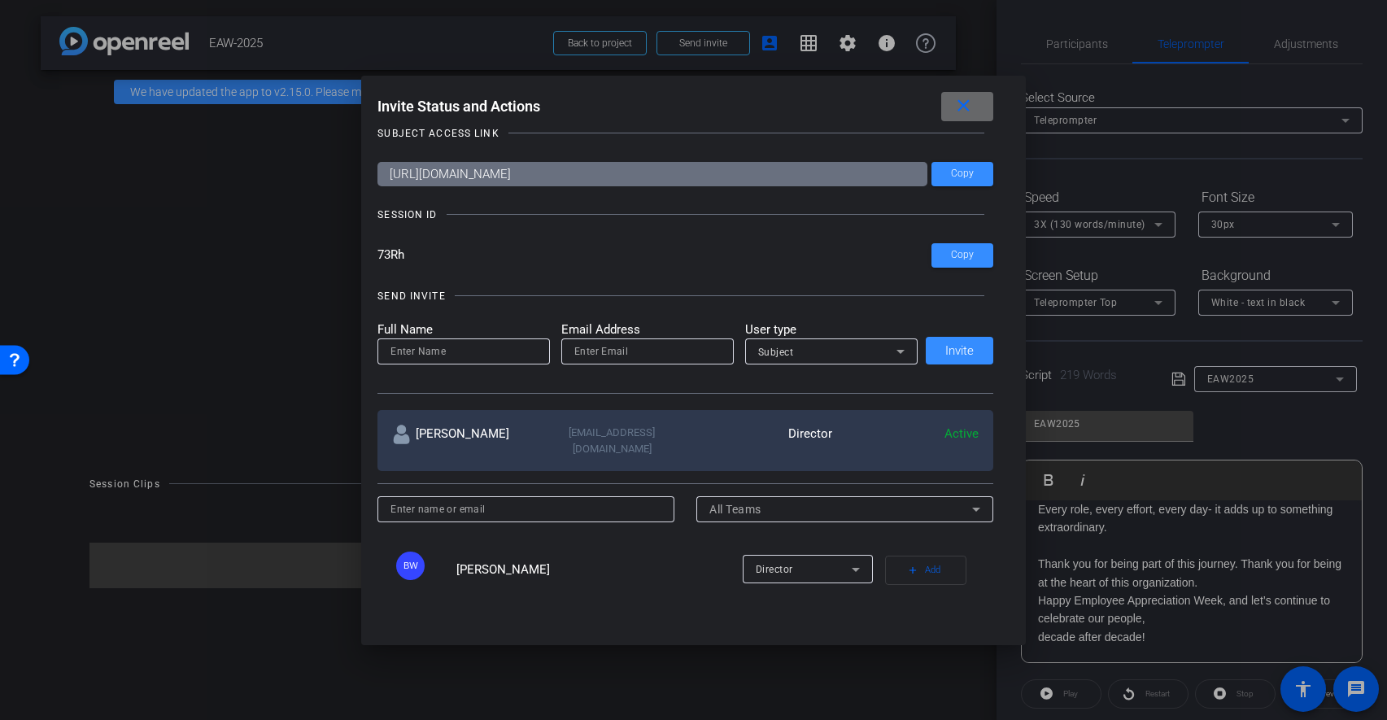
click at [966, 111] on mat-icon "close" at bounding box center [963, 106] width 20 height 20
